Goal: Task Accomplishment & Management: Manage account settings

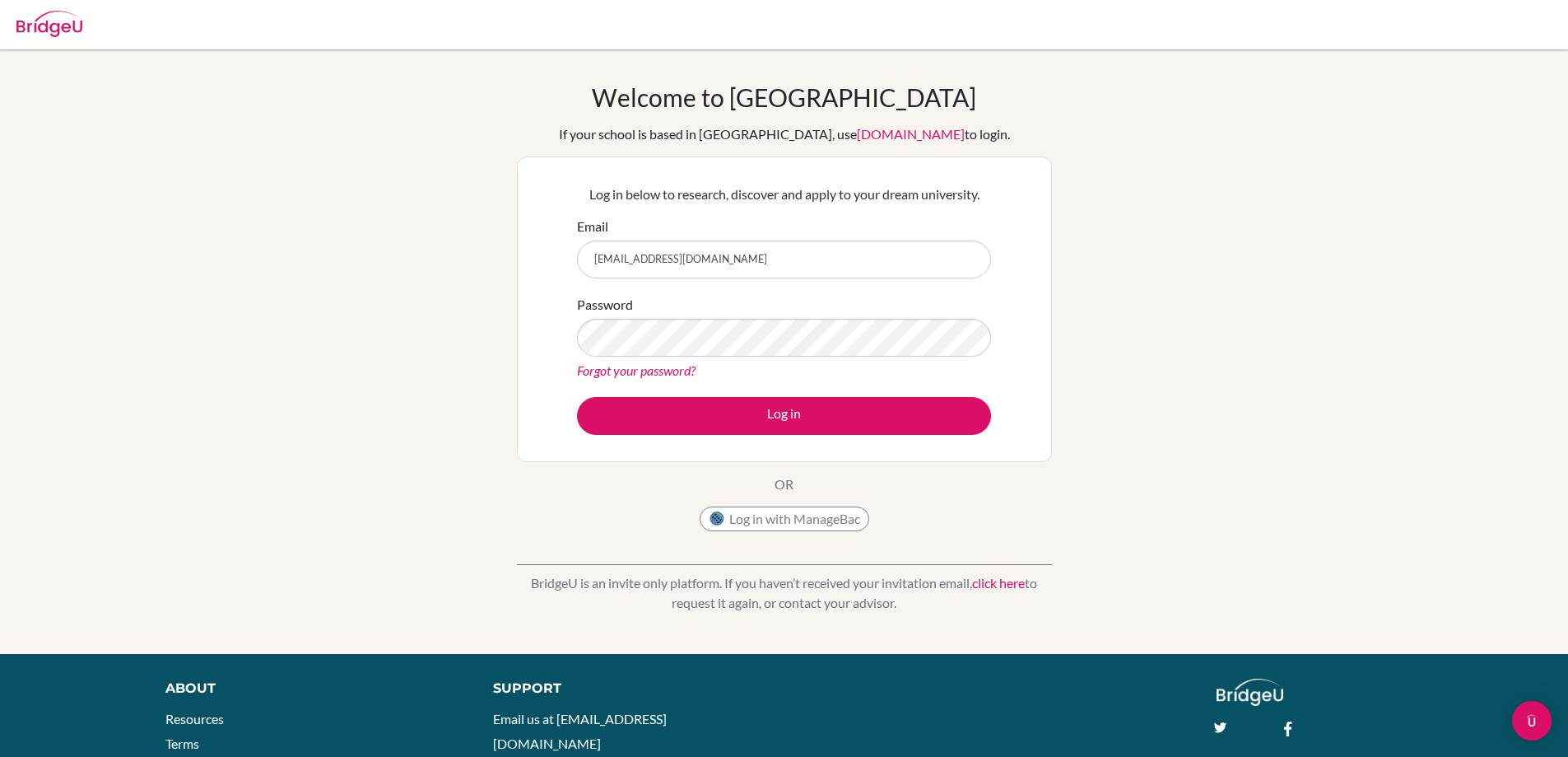
drag, startPoint x: 0, startPoint y: 0, endPoint x: 734, endPoint y: 264, distance: 780.0
click at [734, 264] on input "ninahedin86@gmail.com" at bounding box center [784, 259] width 414 height 38
type input "nina.hedin@helsingborg.se"
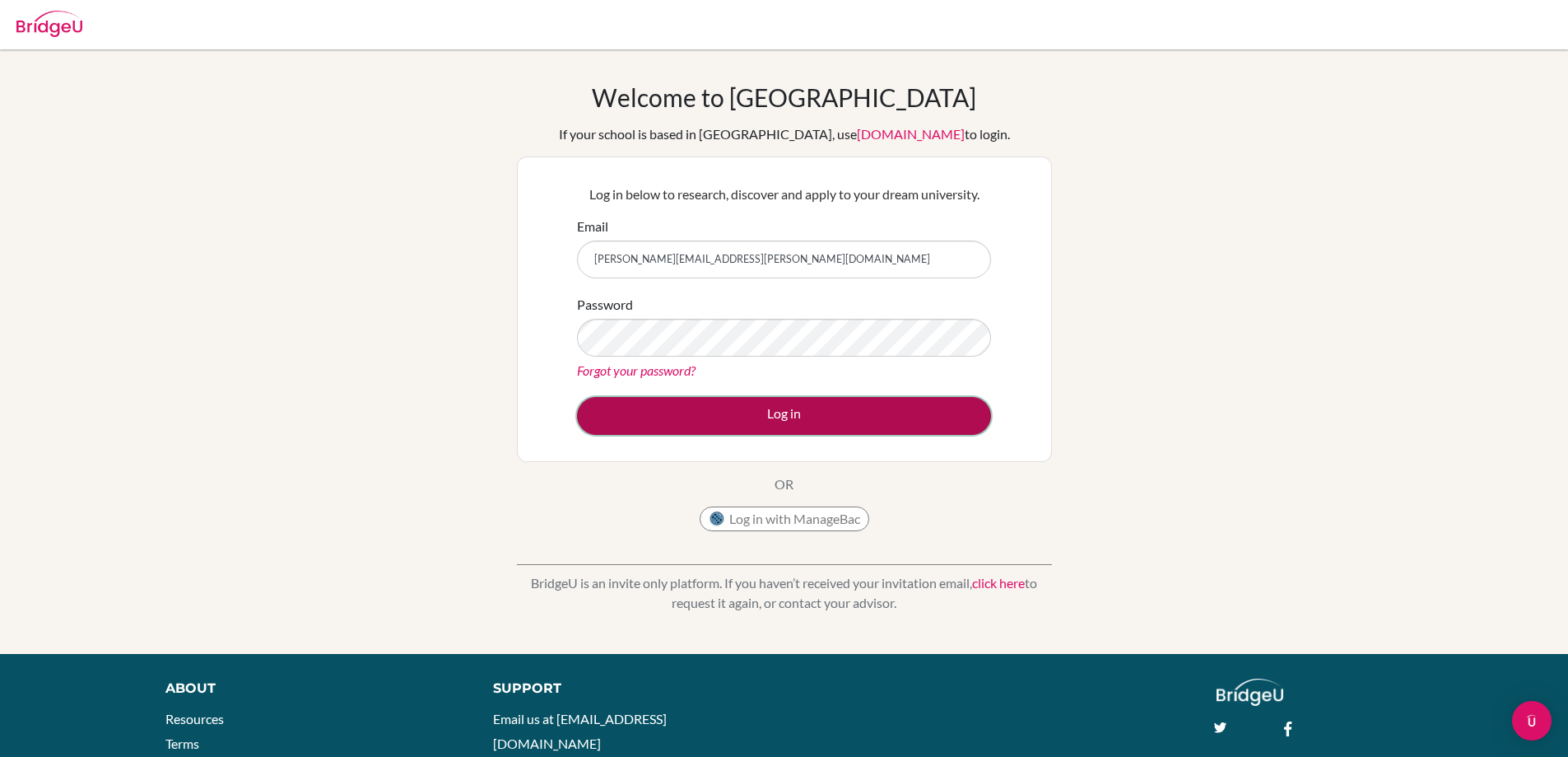
click at [792, 421] on button "Log in" at bounding box center [784, 415] width 414 height 38
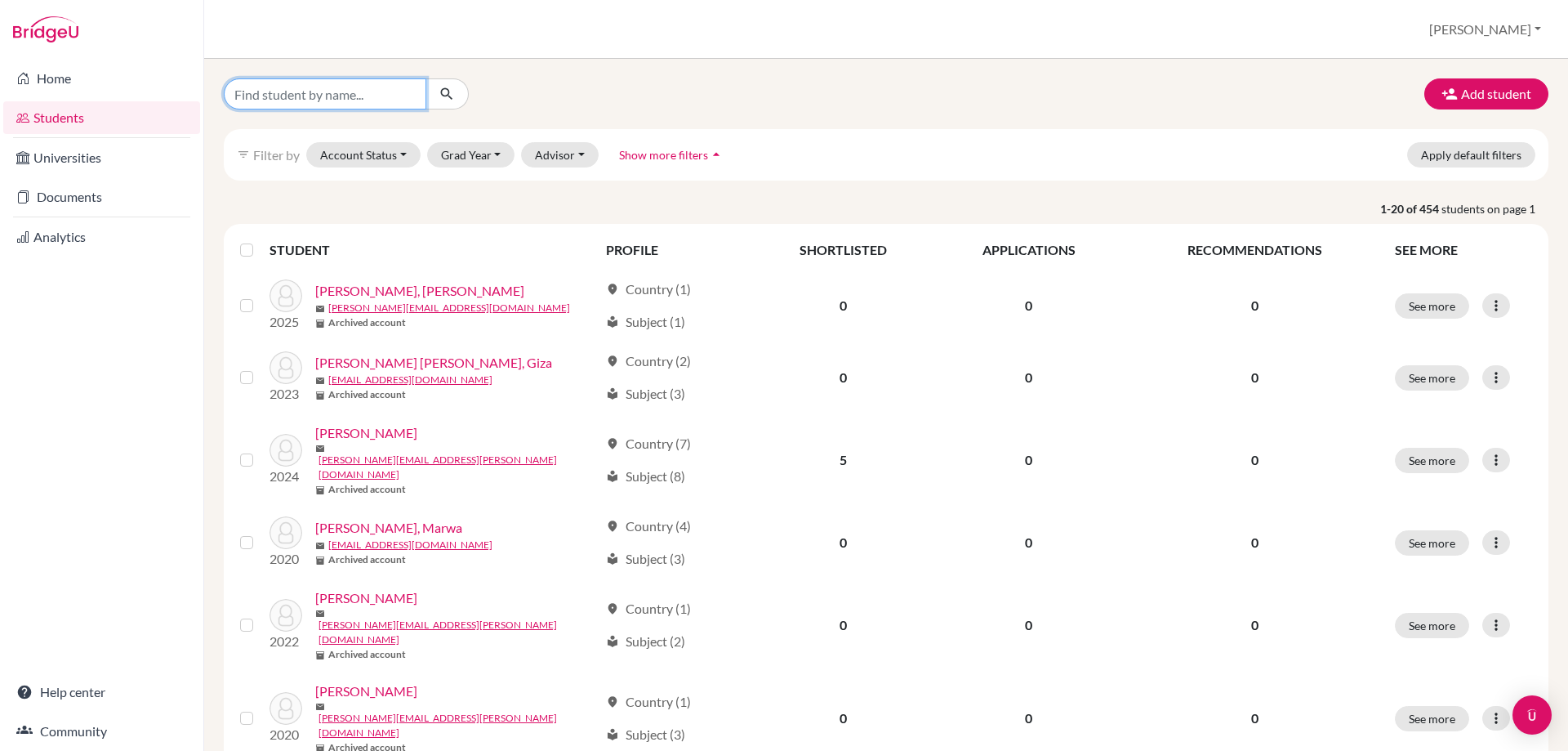
click at [354, 101] on input "Find student by name..." at bounding box center [325, 94] width 203 height 31
type input "rasho"
click at [443, 88] on icon "submit" at bounding box center [446, 94] width 16 height 16
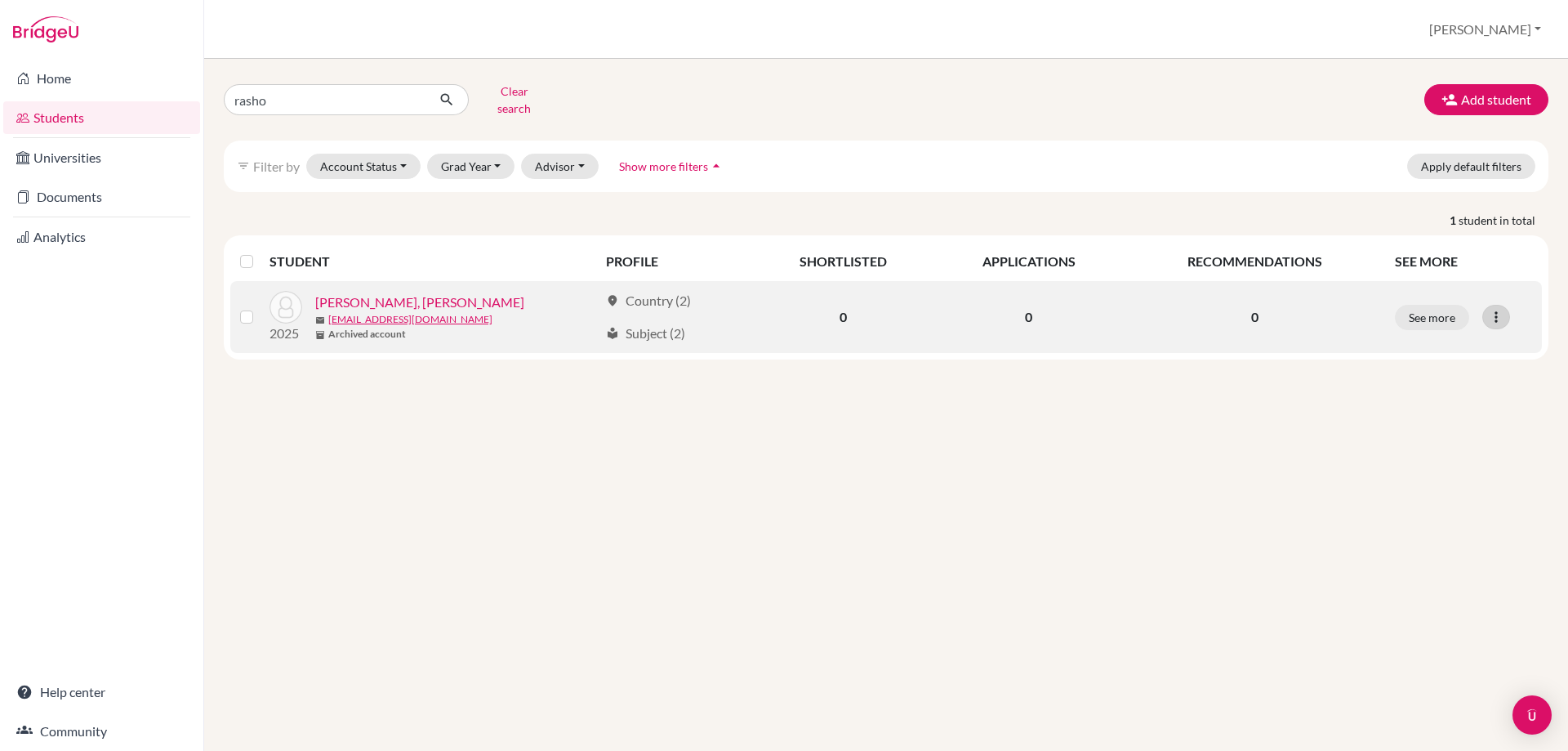
click at [1489, 309] on icon at bounding box center [1495, 316] width 16 height 16
click at [1407, 340] on button "Edit student" at bounding box center [1425, 351] width 129 height 26
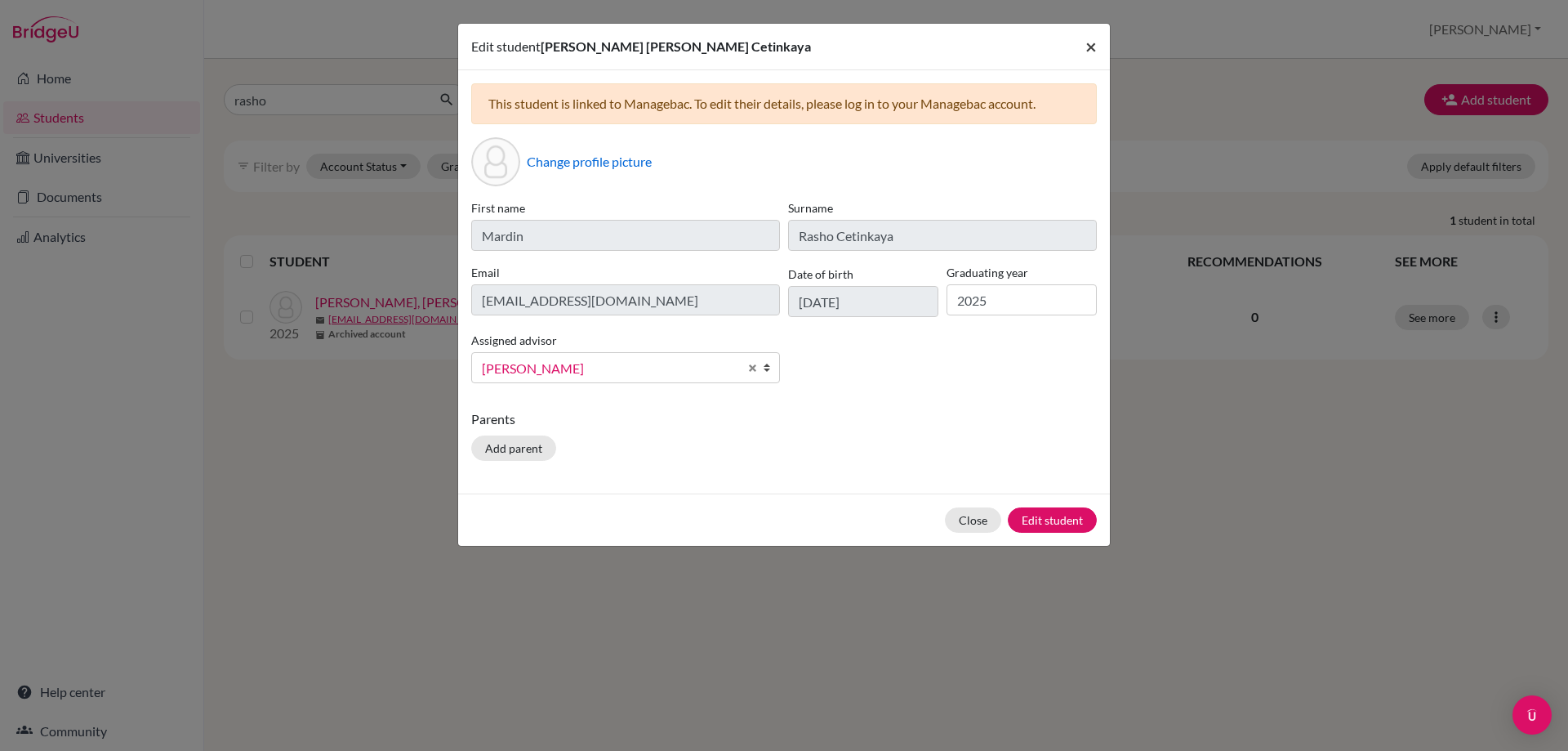
click at [1092, 48] on span "×" at bounding box center [1091, 46] width 11 height 24
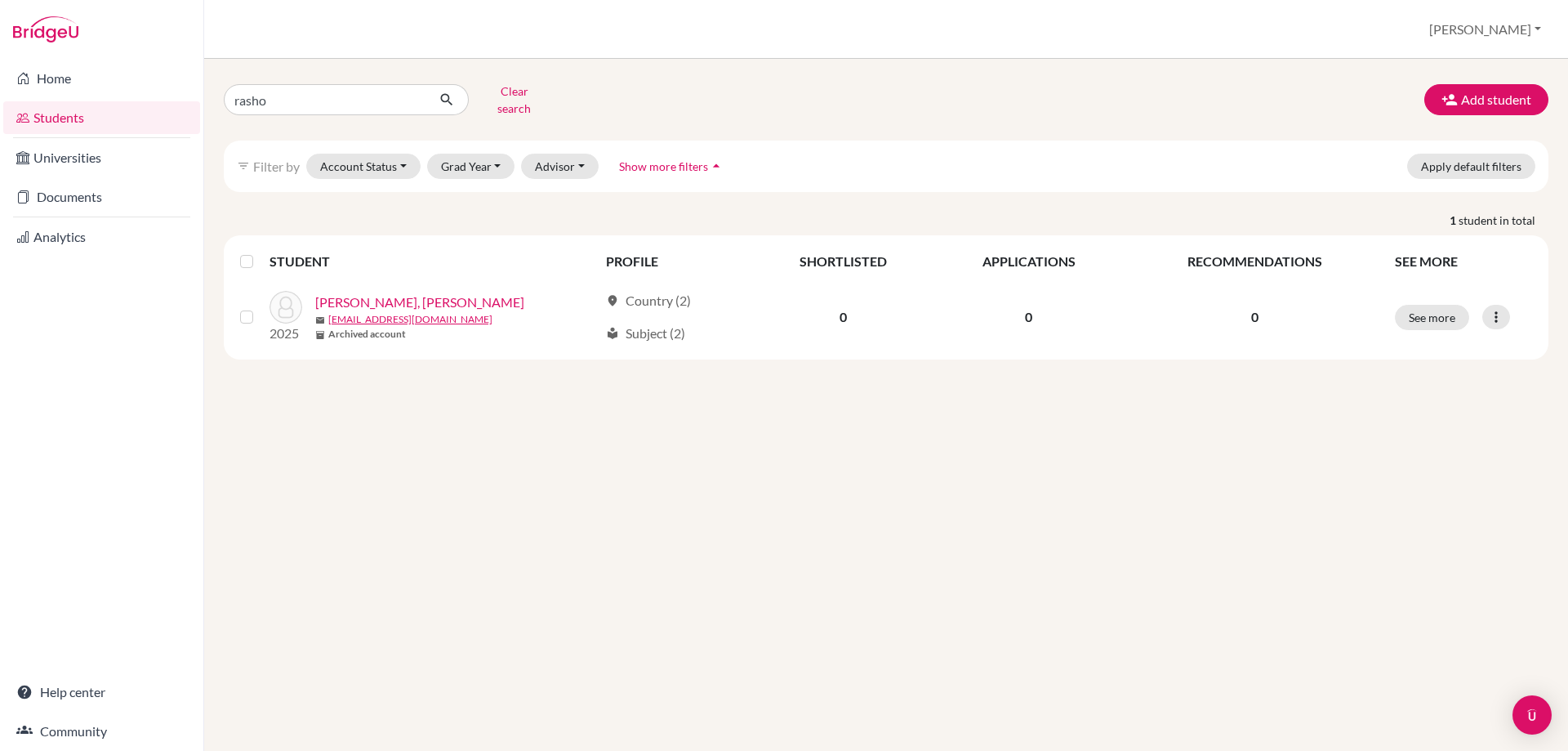
click at [260, 251] on label at bounding box center [260, 251] width 0 height 0
click at [0, 0] on input "checkbox" at bounding box center [0, 0] width 0 height 0
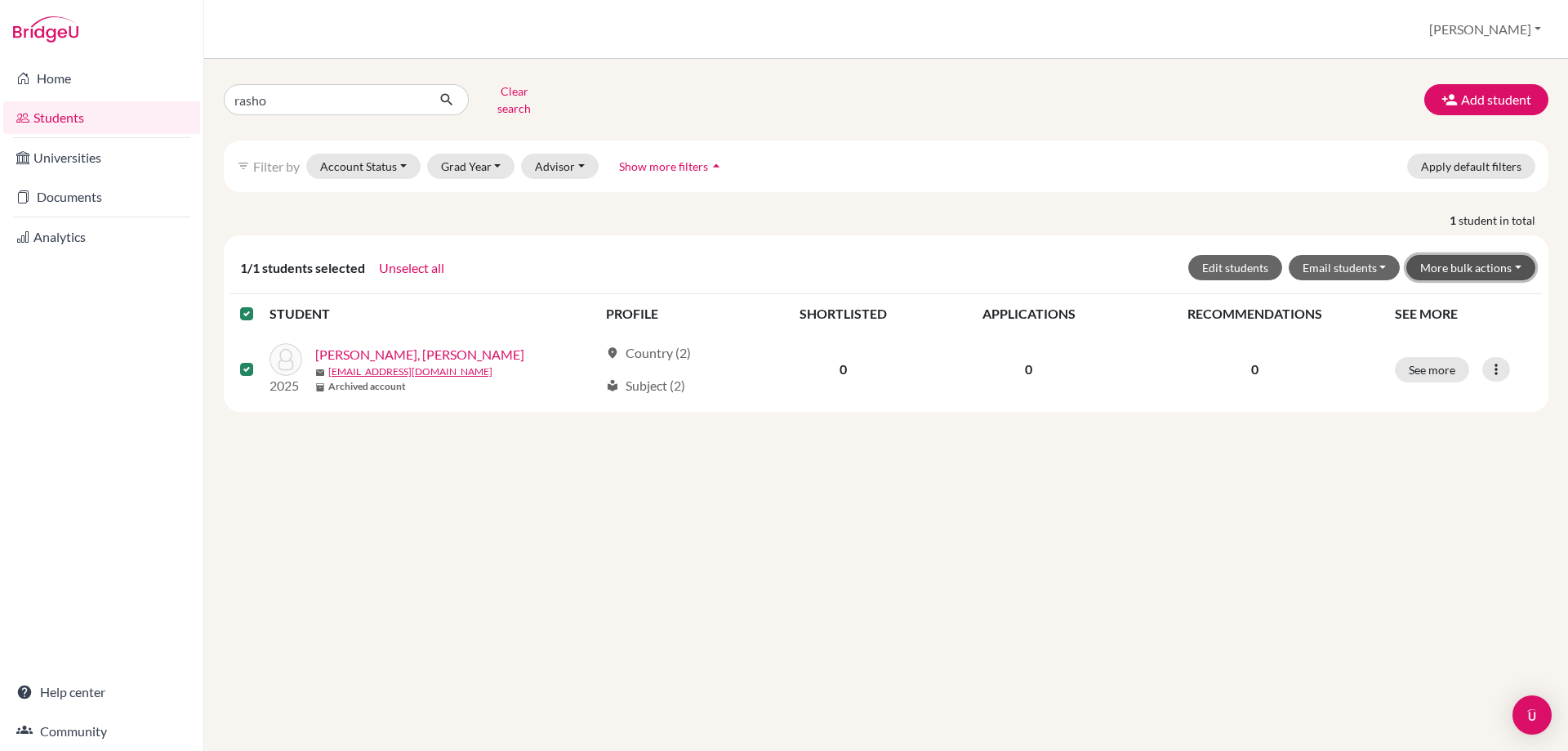
click at [1432, 256] on button "More bulk actions" at bounding box center [1471, 268] width 129 height 25
click at [1426, 315] on button "Unarchive" at bounding box center [1460, 328] width 148 height 26
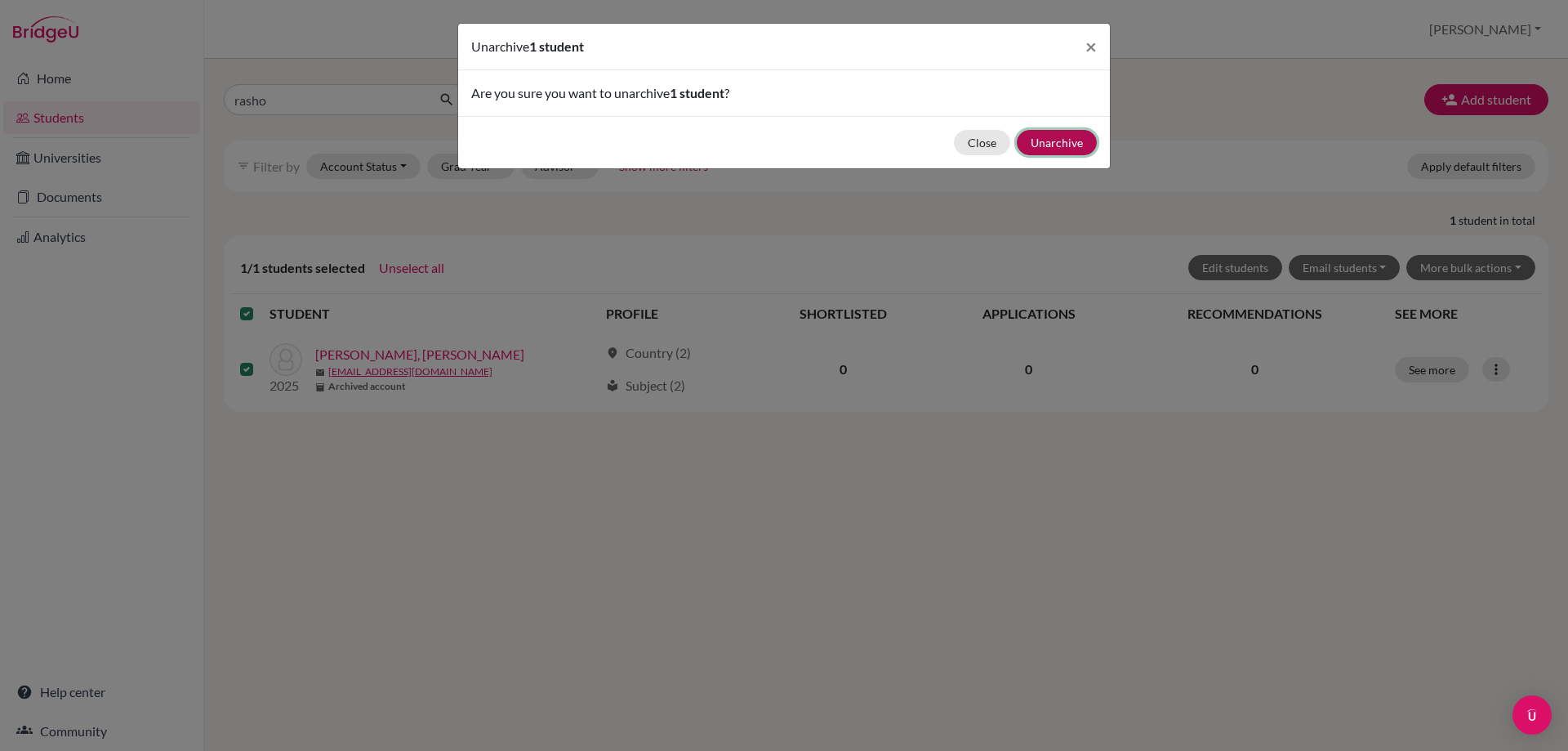
click at [1054, 143] on button "Unarchive" at bounding box center [1057, 142] width 80 height 25
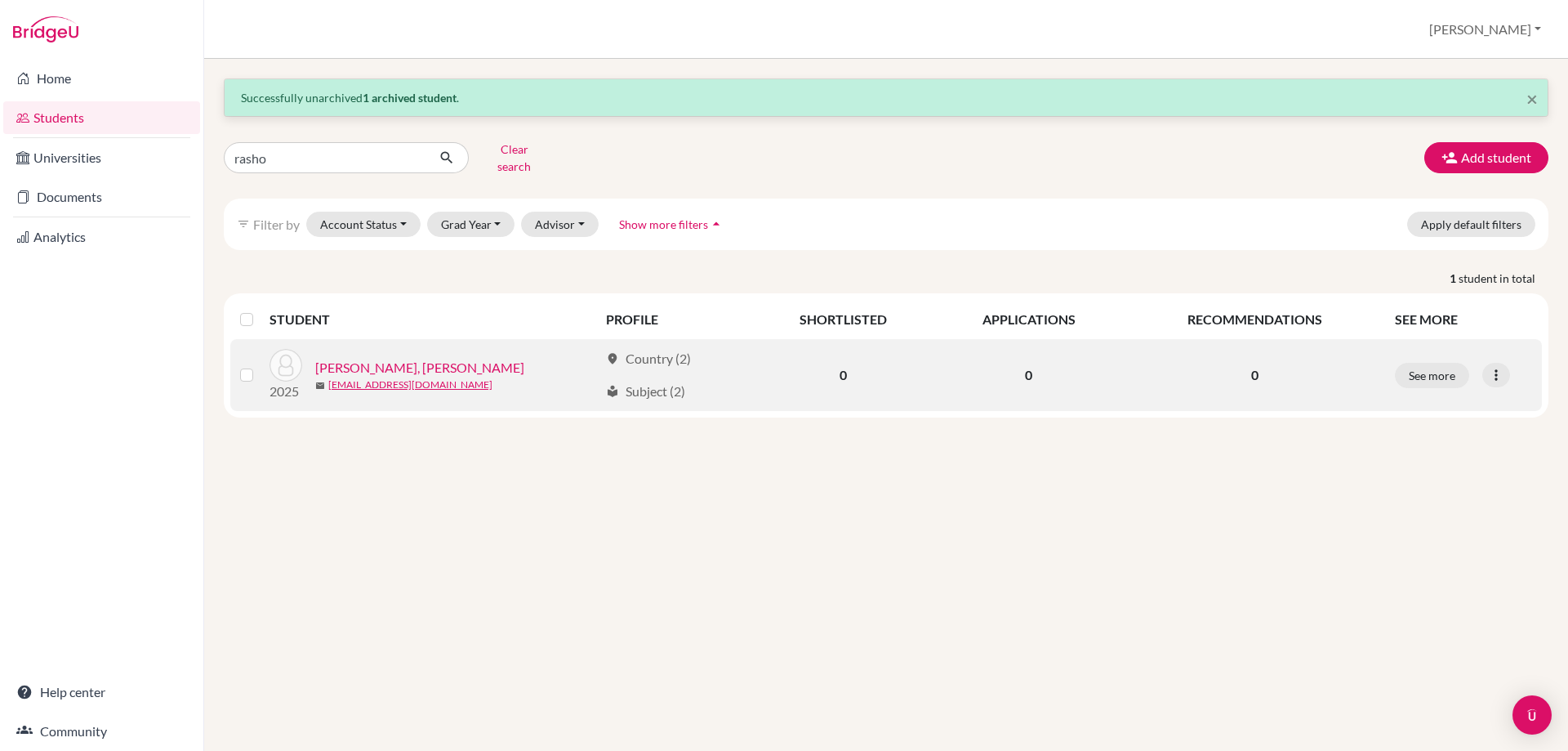
click at [419, 360] on link "[PERSON_NAME], [PERSON_NAME]" at bounding box center [419, 367] width 209 height 20
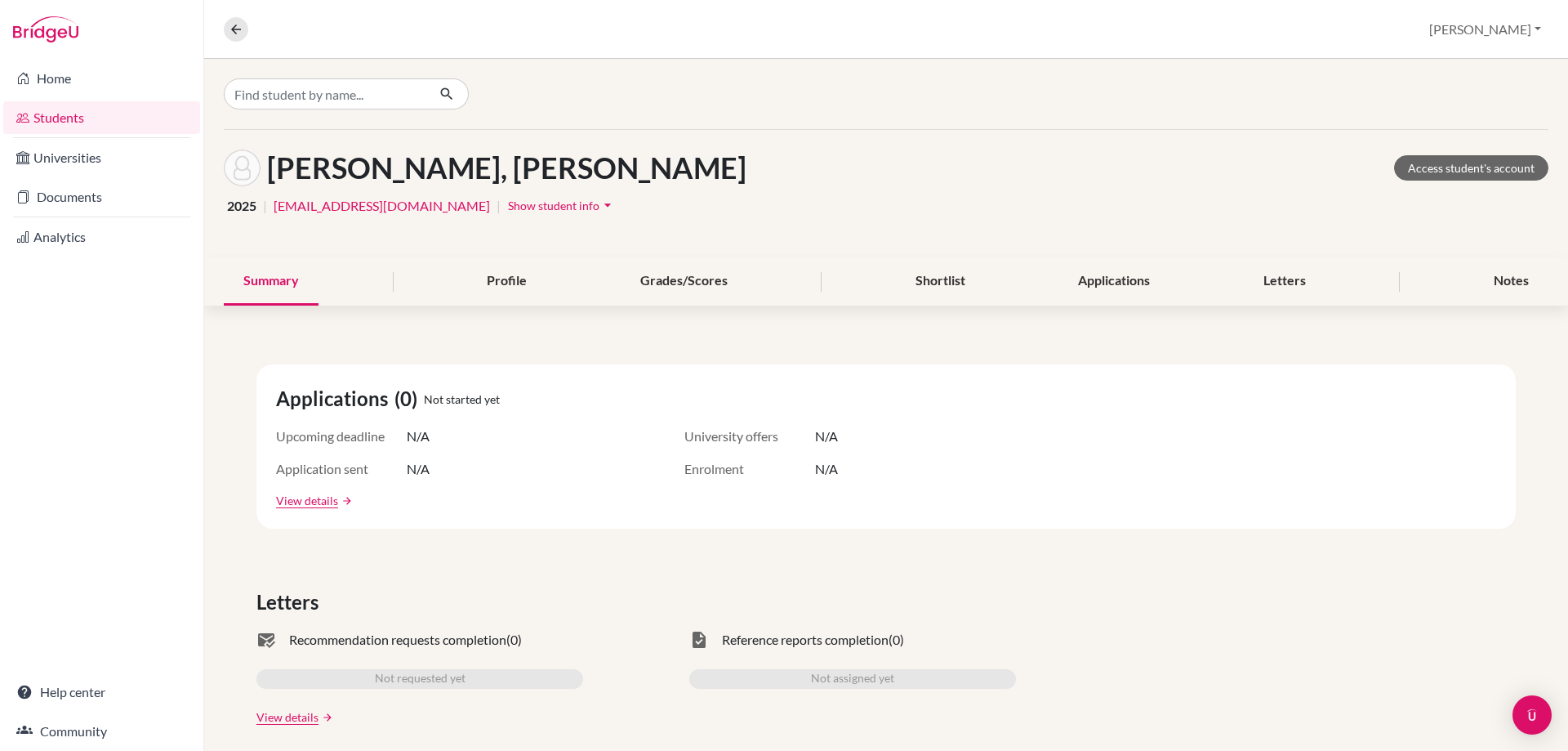
click at [591, 205] on span "Show student info" at bounding box center [554, 205] width 92 height 14
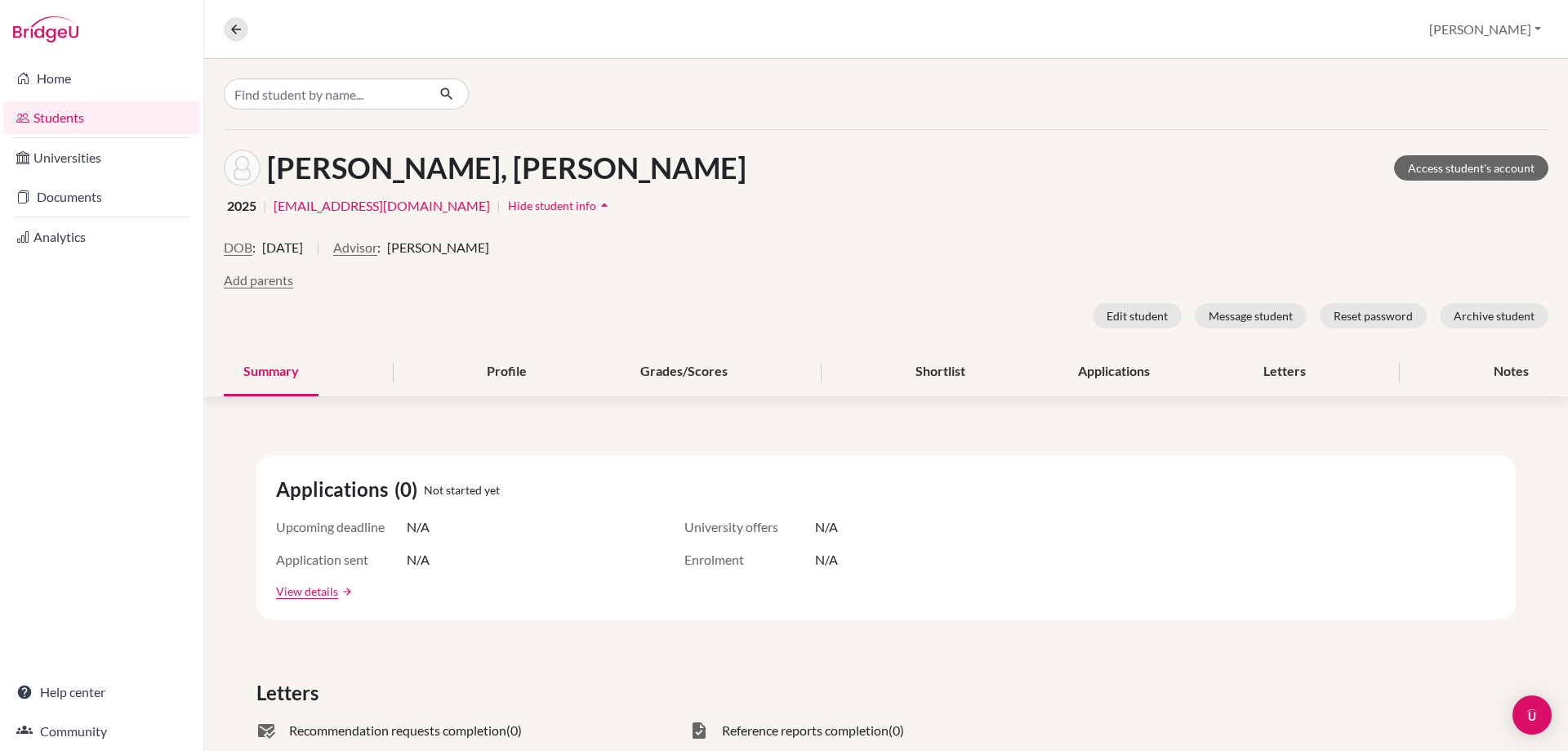
click at [40, 116] on link "Students" at bounding box center [101, 118] width 197 height 32
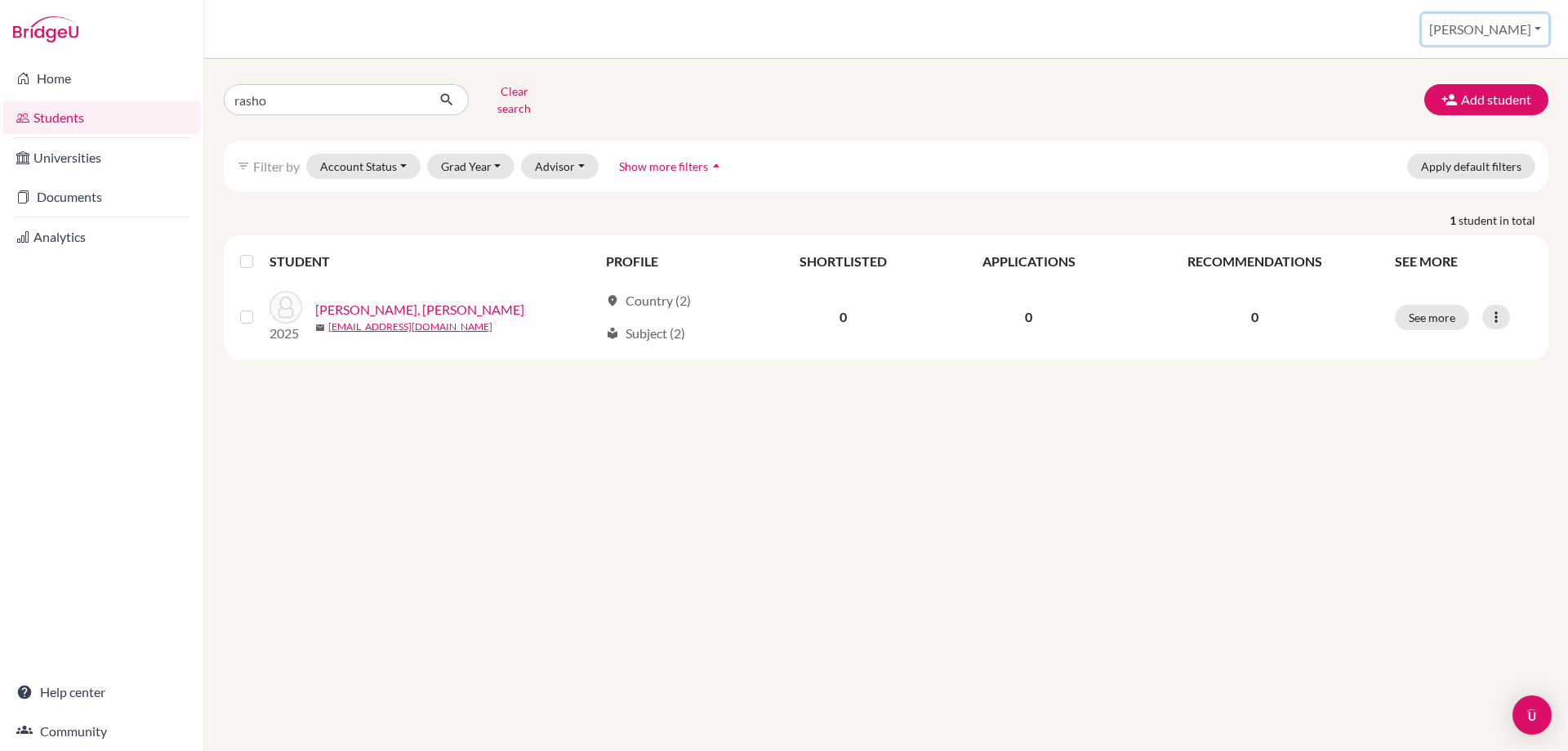
click at [1505, 26] on button "[PERSON_NAME]" at bounding box center [1485, 30] width 126 height 31
click at [1466, 132] on button "Log out" at bounding box center [1410, 133] width 129 height 26
